Goal: Information Seeking & Learning: Learn about a topic

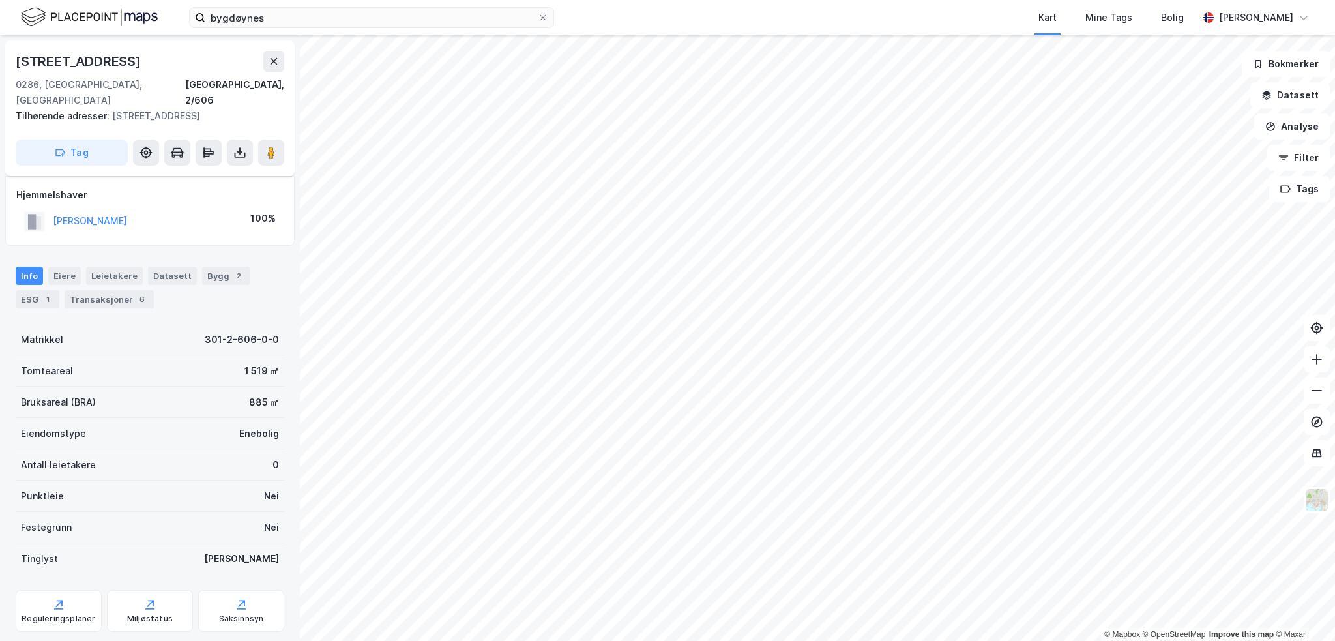
scroll to position [16, 0]
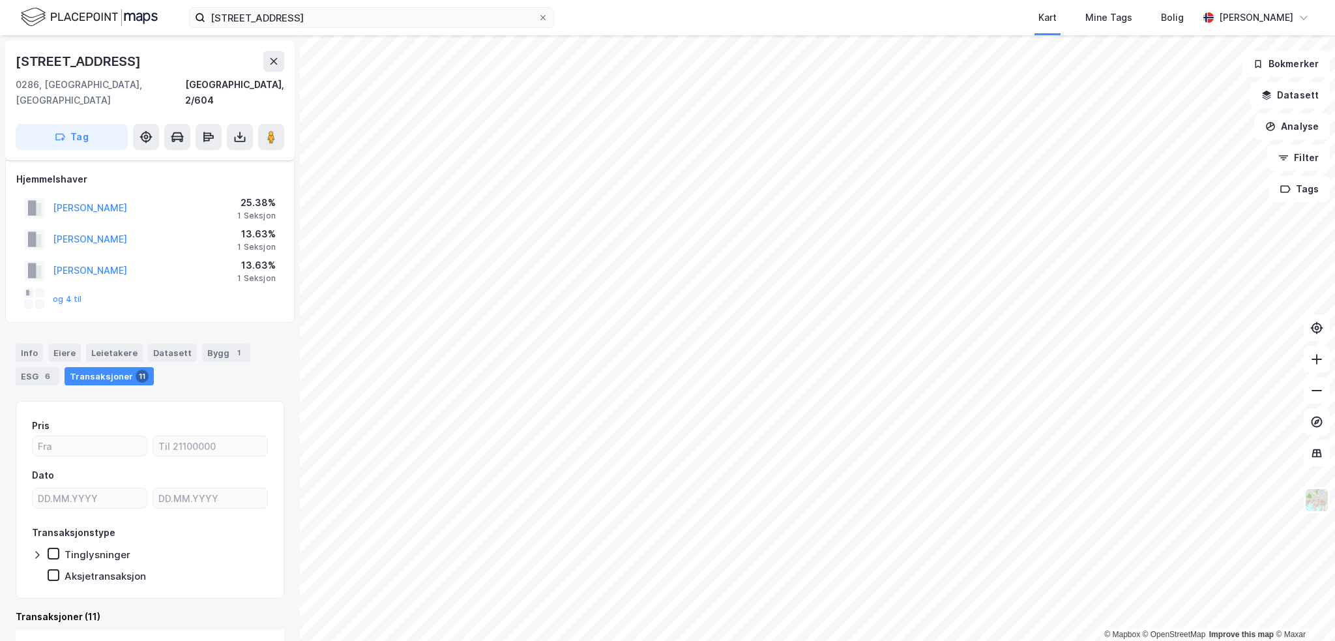
scroll to position [57, 0]
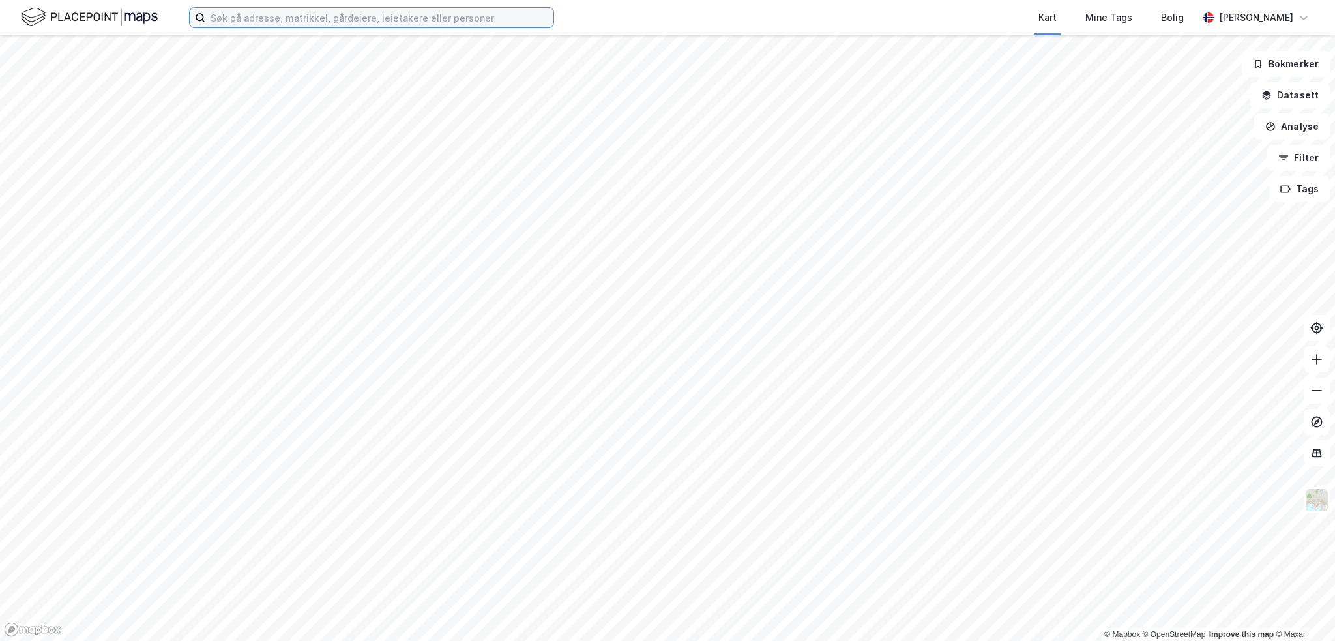
click at [250, 14] on input at bounding box center [379, 18] width 348 height 20
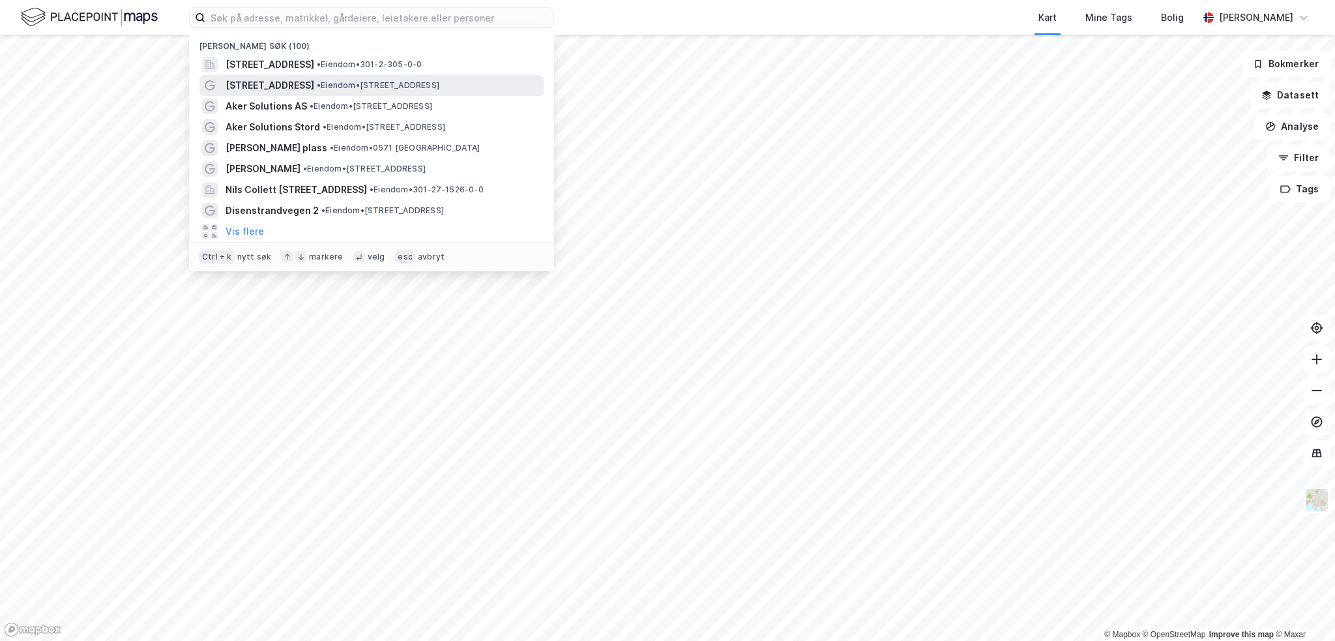
click at [265, 81] on span "[STREET_ADDRESS]" at bounding box center [269, 86] width 89 height 16
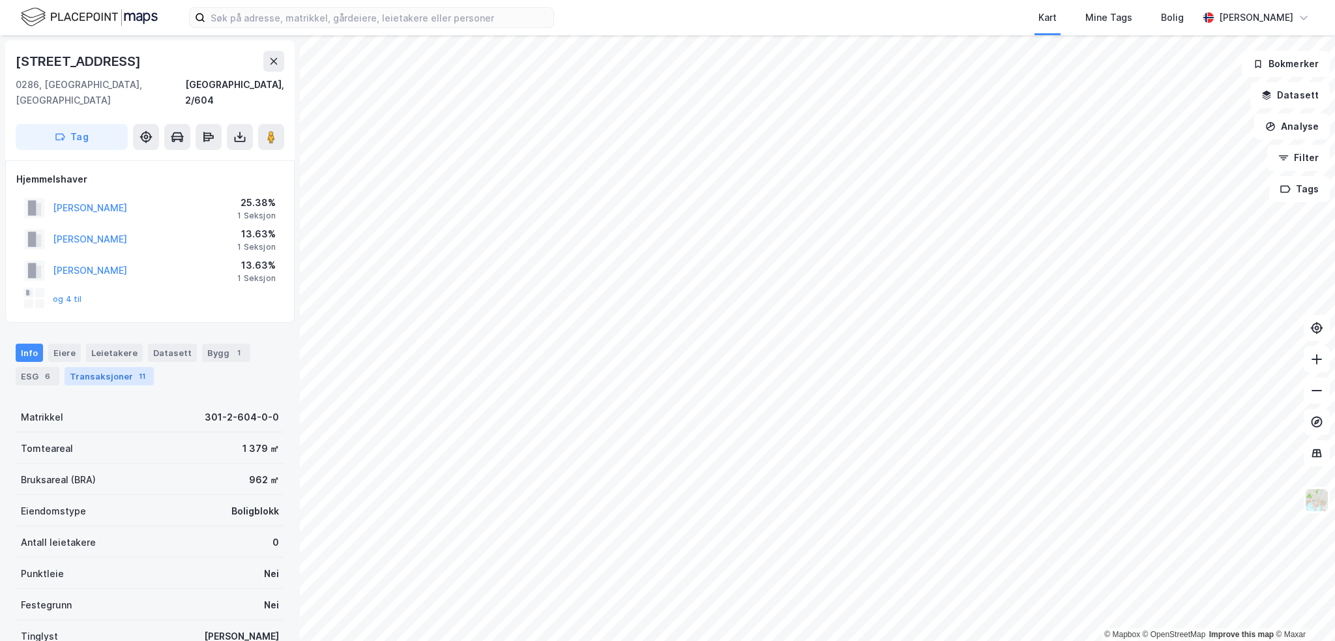
click at [106, 367] on div "Transaksjoner 11" at bounding box center [109, 376] width 89 height 18
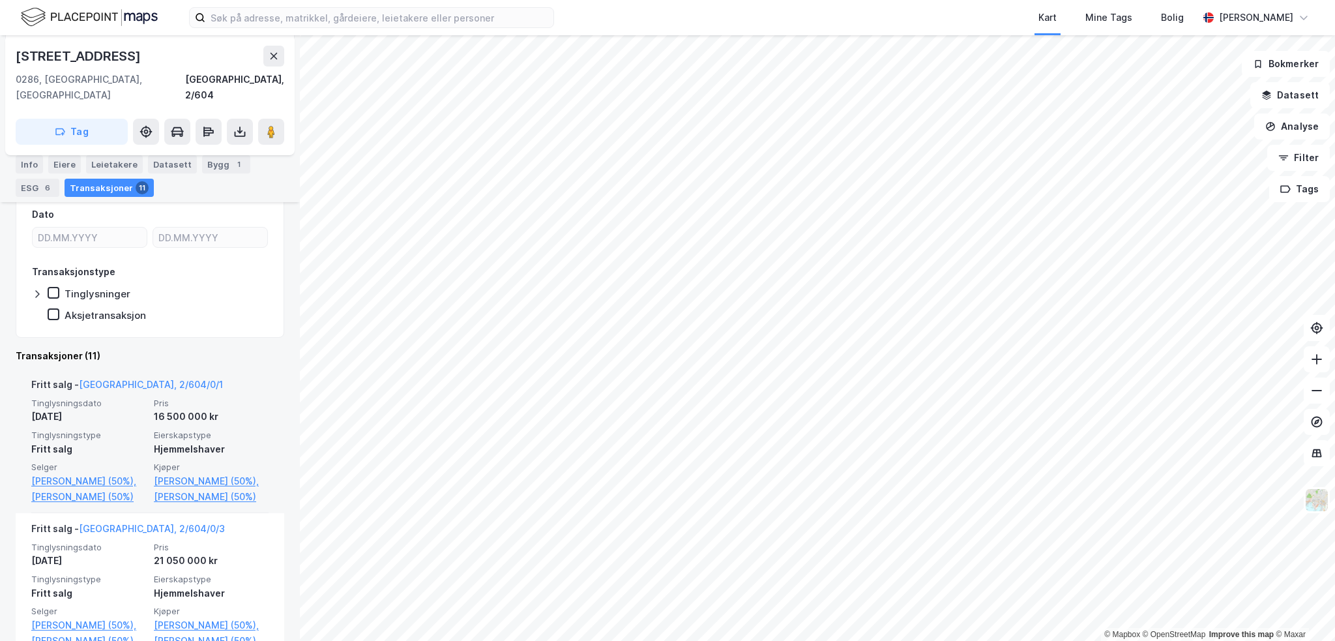
scroll to position [326, 0]
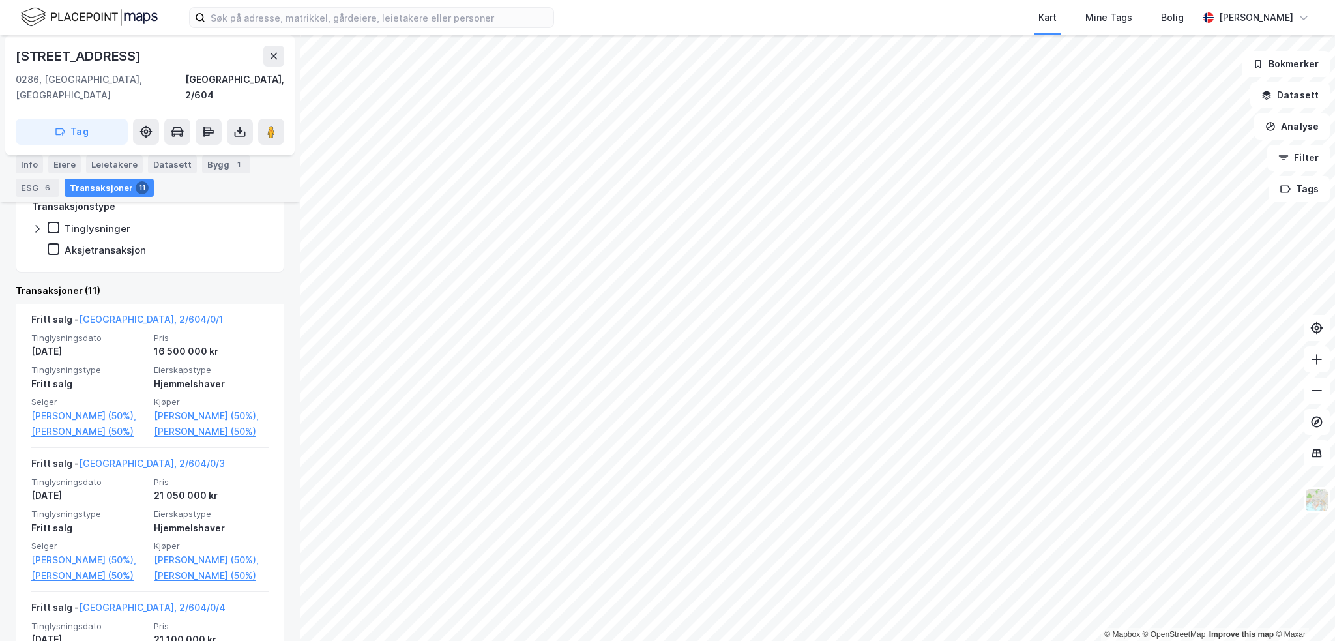
click at [94, 186] on div "Transaksjoner 11" at bounding box center [109, 188] width 89 height 18
click at [29, 164] on div "Info" at bounding box center [29, 164] width 27 height 18
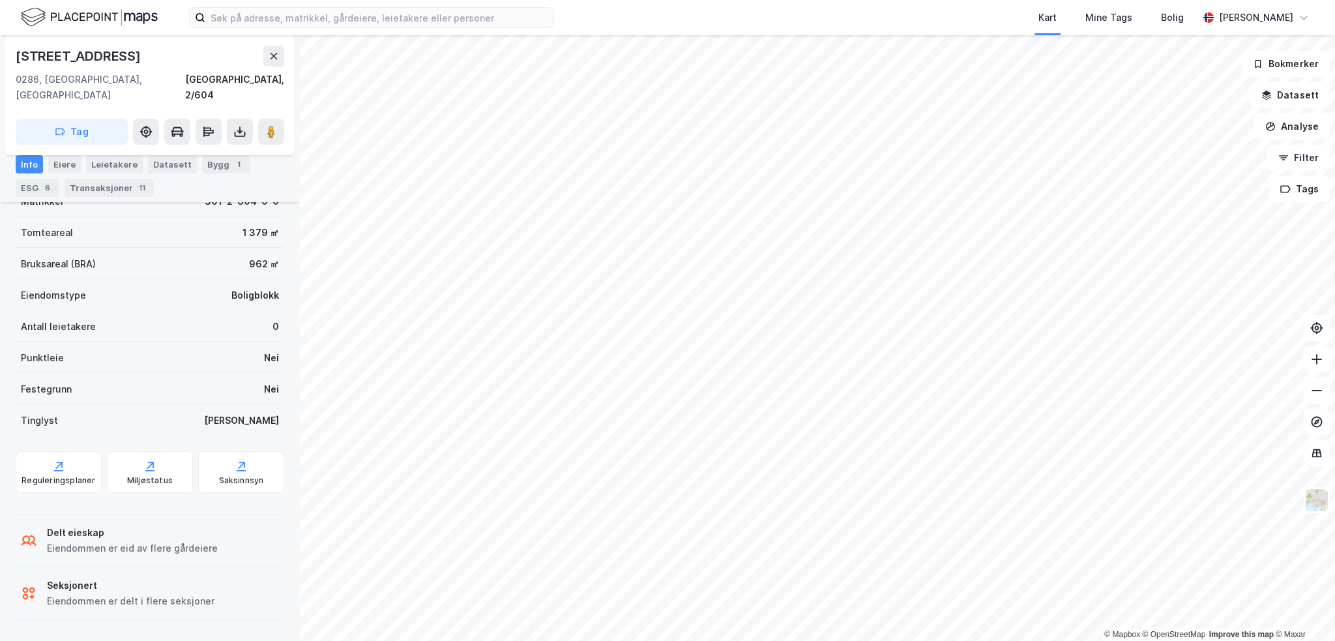
scroll to position [199, 0]
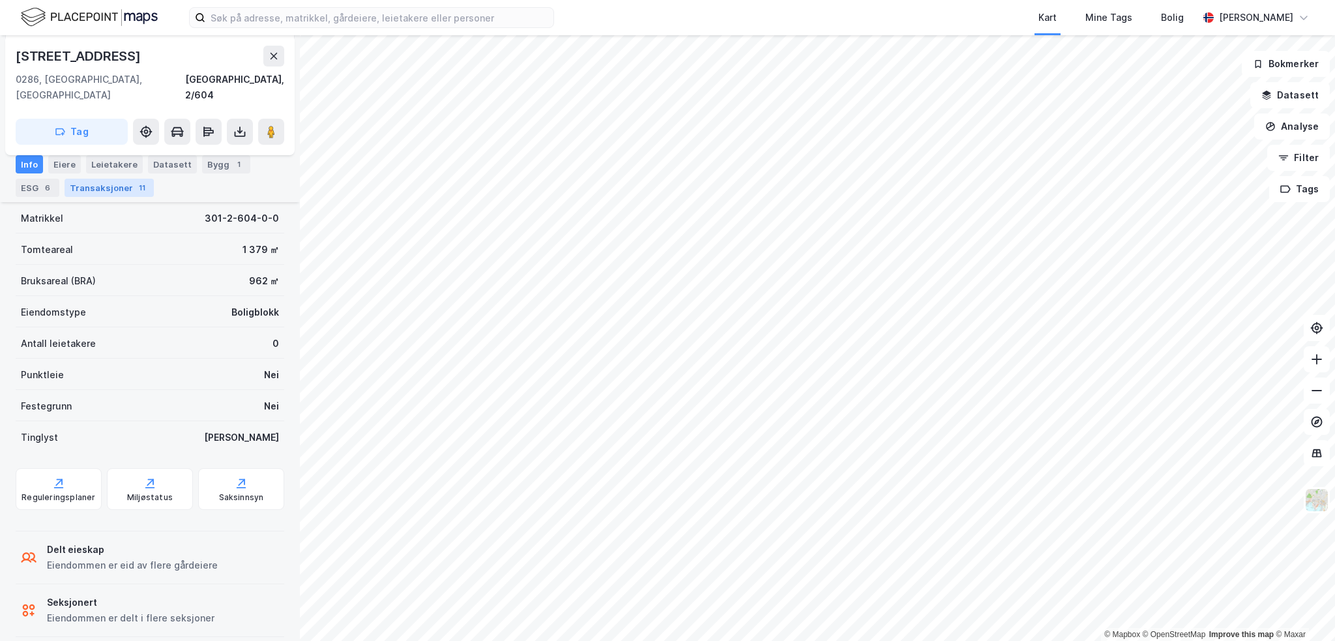
click at [96, 190] on div "Transaksjoner 11" at bounding box center [109, 188] width 89 height 18
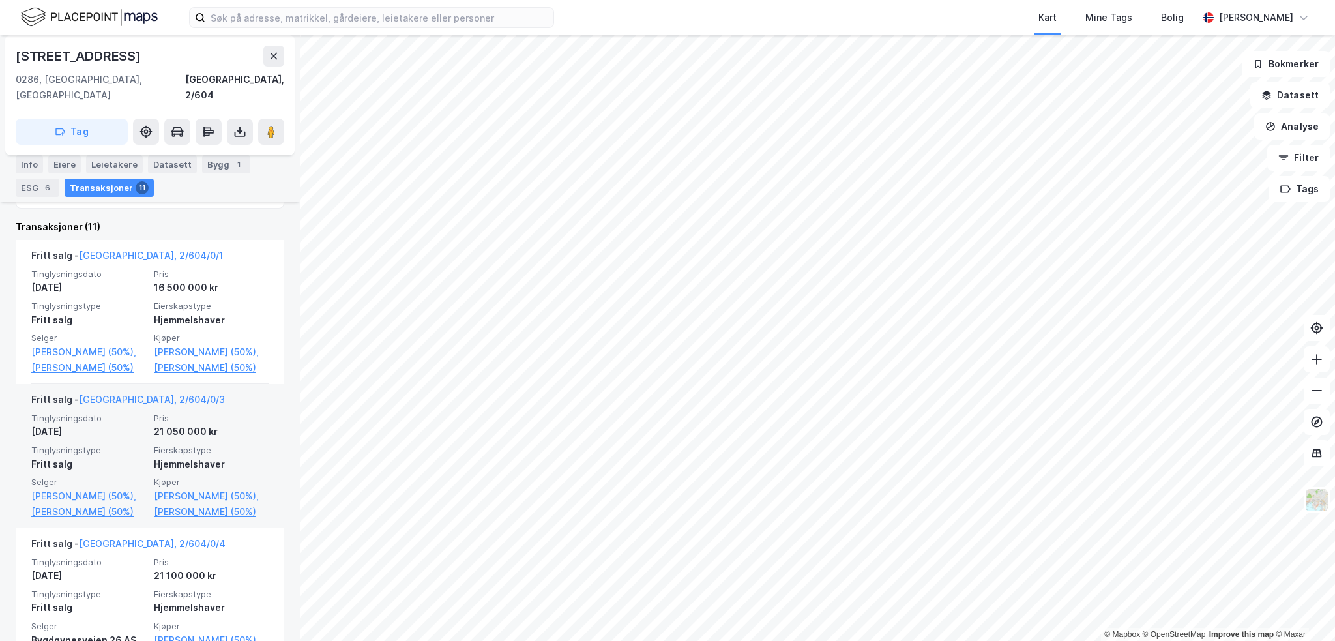
scroll to position [391, 0]
click at [239, 411] on div "Fritt salg - Oslo, 2/604/0/3" at bounding box center [149, 400] width 237 height 21
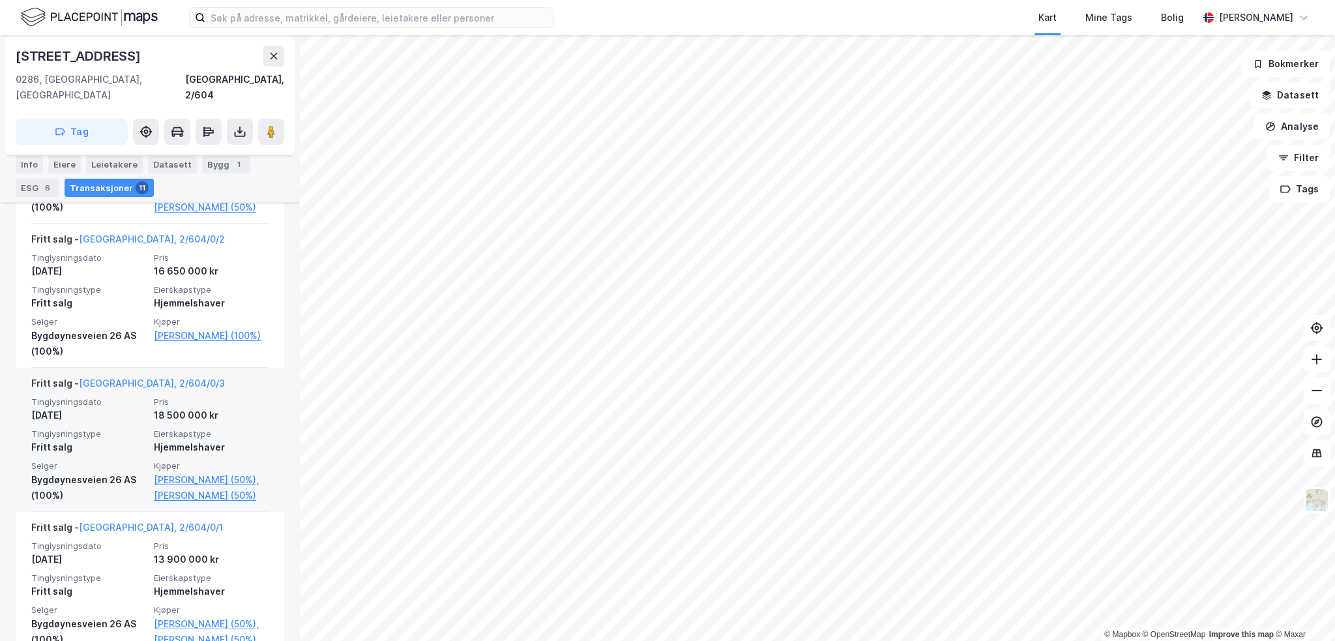
scroll to position [847, 0]
